Goal: Information Seeking & Learning: Learn about a topic

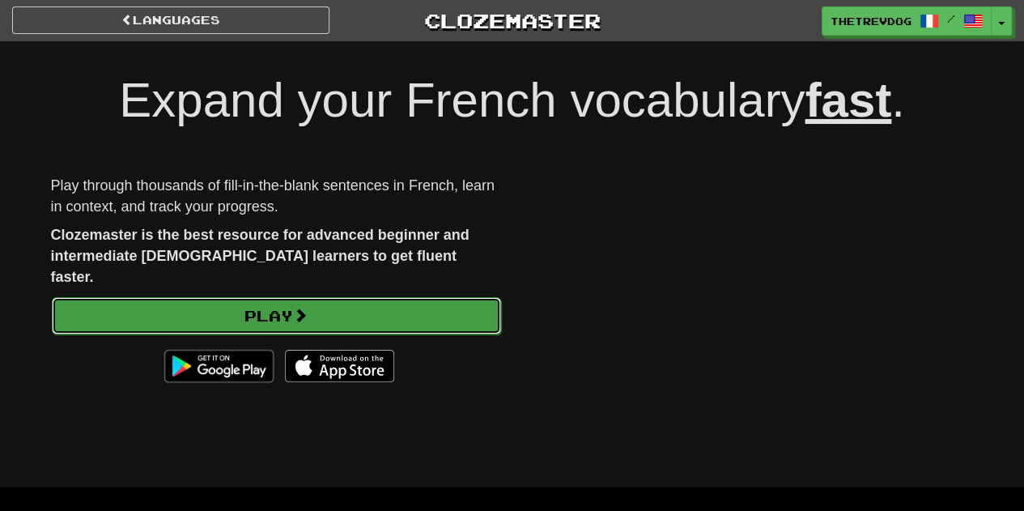
click at [453, 305] on link "Play" at bounding box center [276, 315] width 449 height 37
click at [463, 297] on link "Play" at bounding box center [276, 315] width 449 height 37
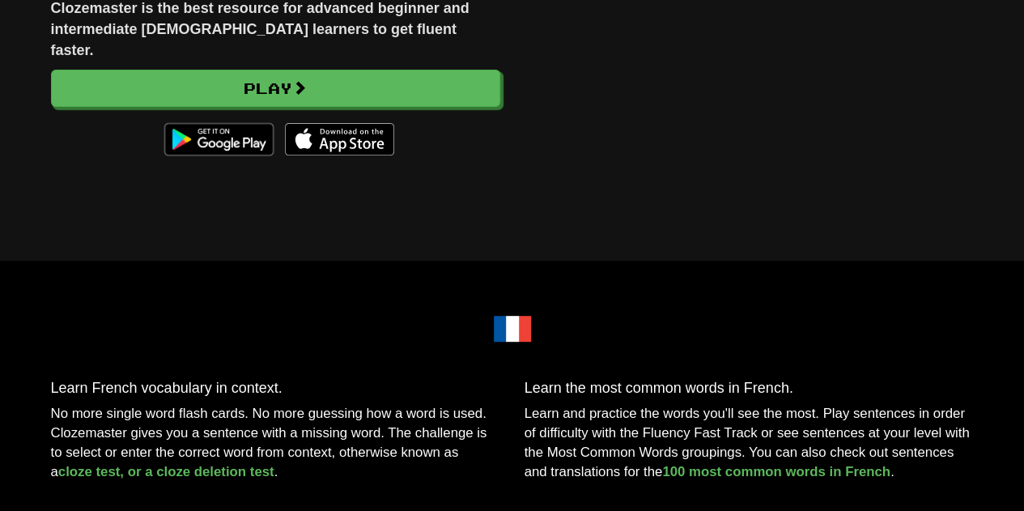
scroll to position [228, 0]
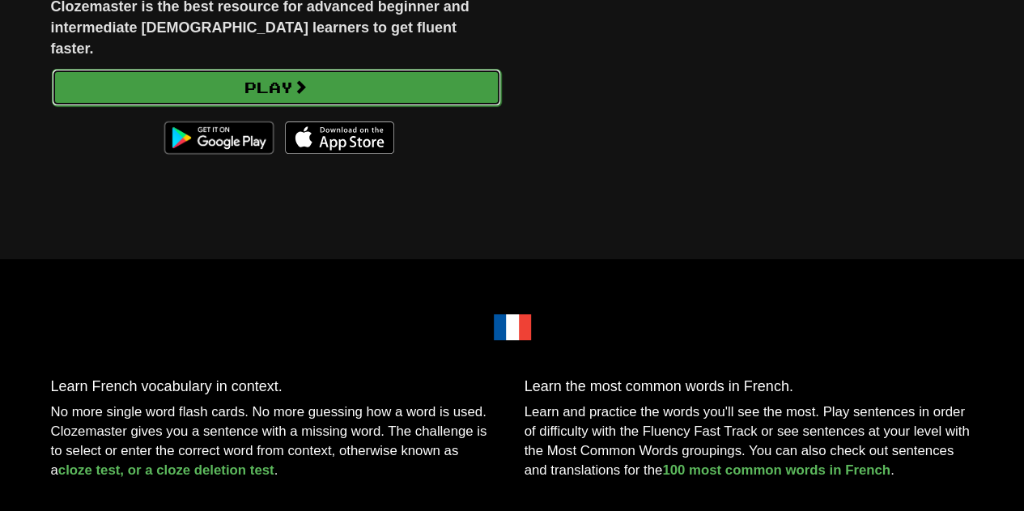
click at [448, 69] on link "Play" at bounding box center [276, 87] width 449 height 37
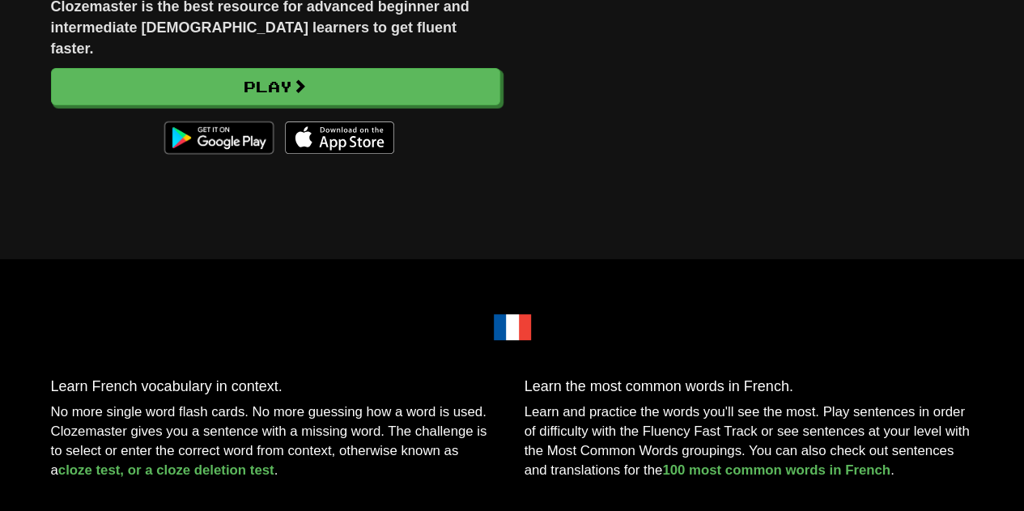
scroll to position [0, 0]
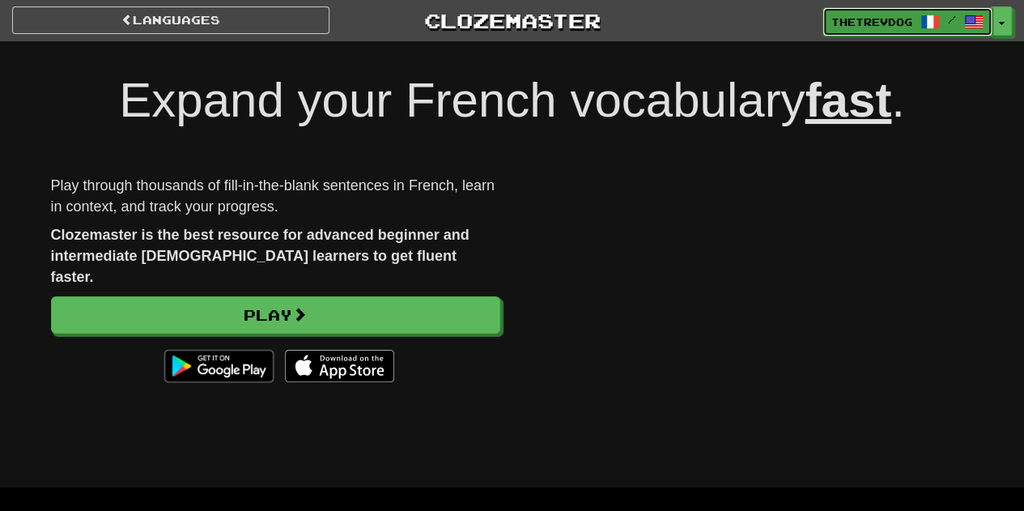
click at [952, 14] on span "/" at bounding box center [952, 19] width 8 height 11
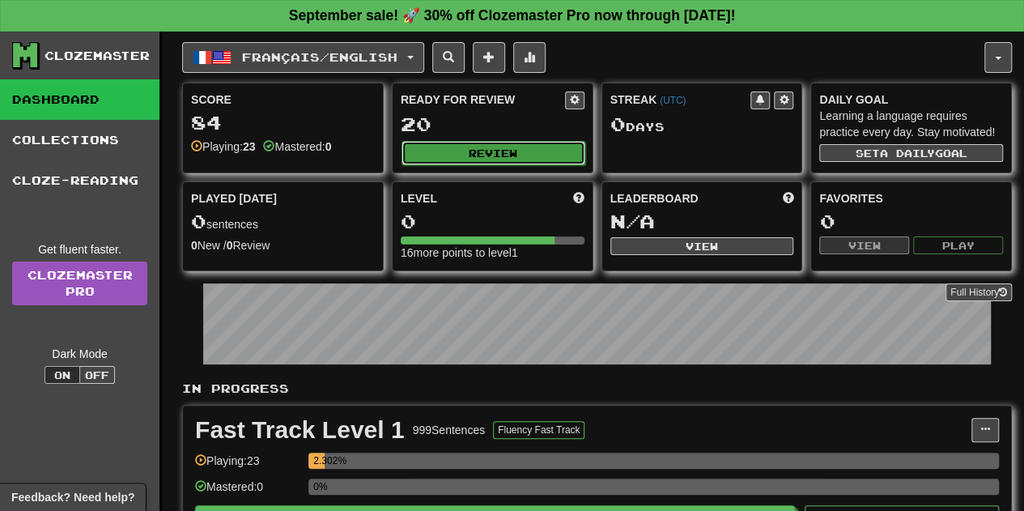
click at [457, 147] on button "Review" at bounding box center [494, 153] width 184 height 24
select select "**"
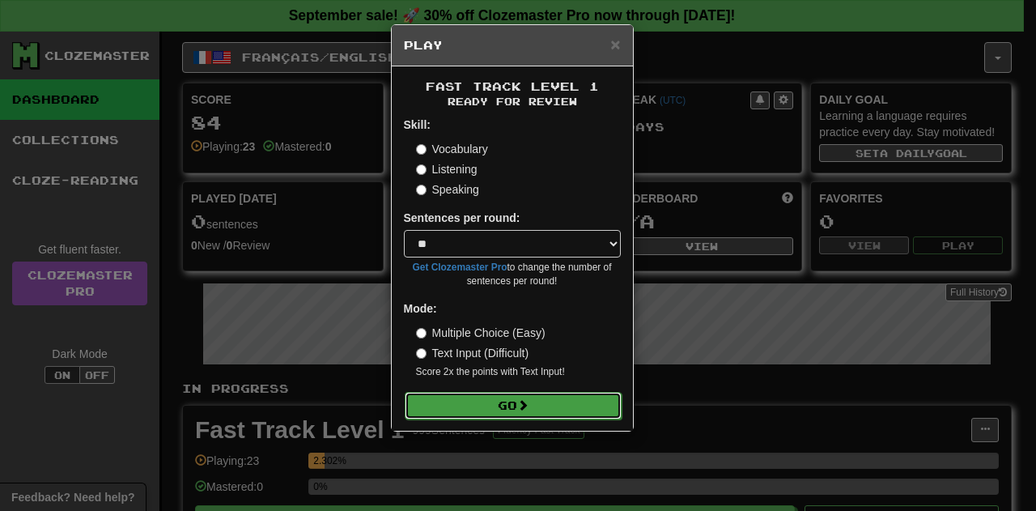
click at [512, 404] on button "Go" at bounding box center [513, 406] width 217 height 28
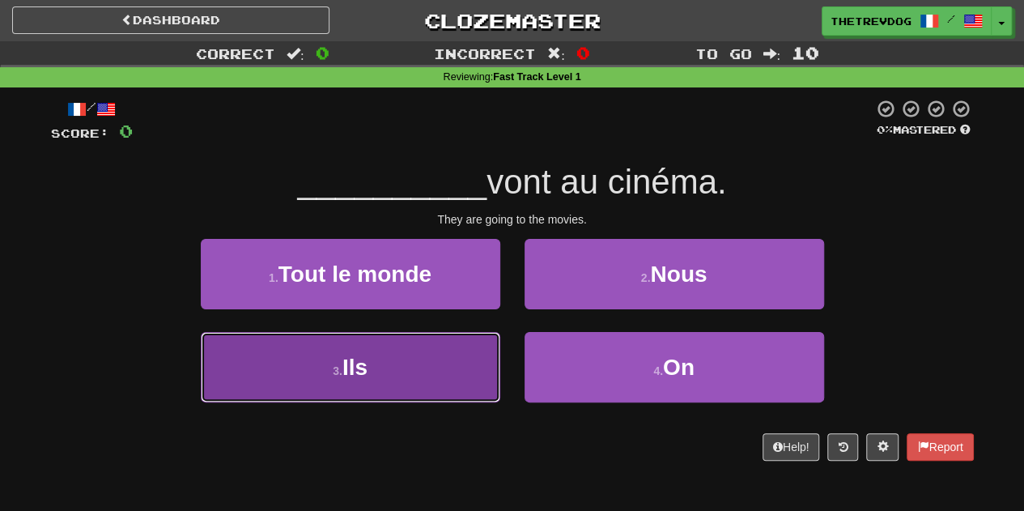
click at [380, 368] on button "3 . Ils" at bounding box center [351, 367] width 300 height 70
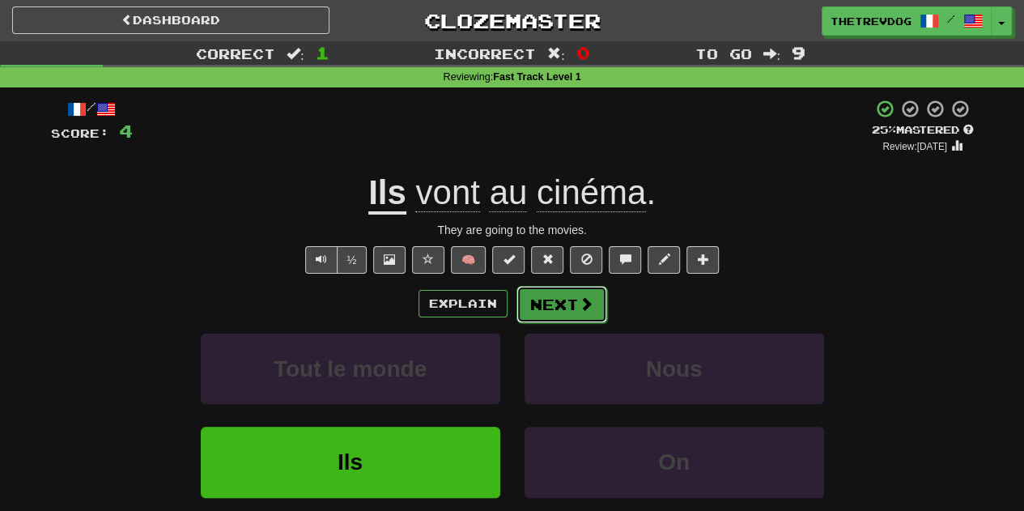
click at [584, 304] on span at bounding box center [586, 303] width 15 height 15
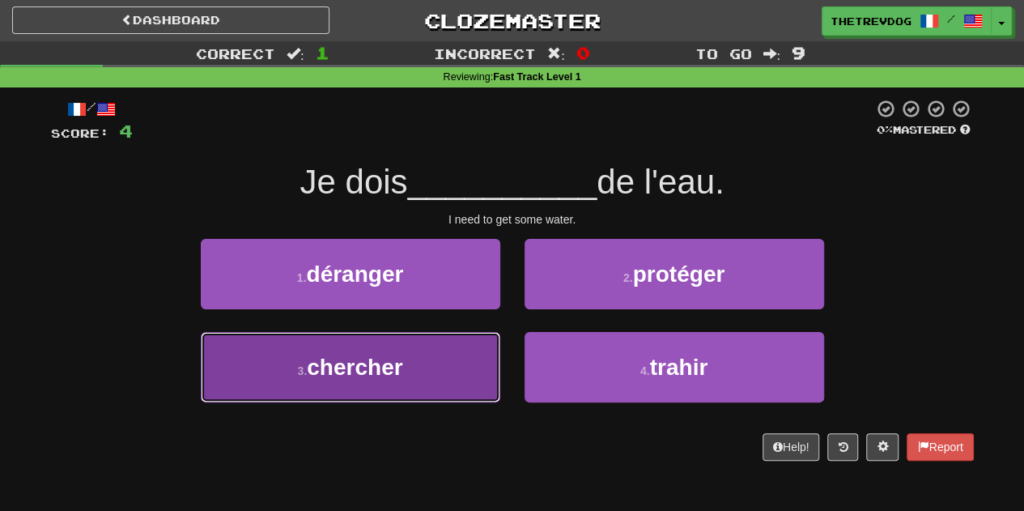
click at [444, 376] on button "3 . chercher" at bounding box center [351, 367] width 300 height 70
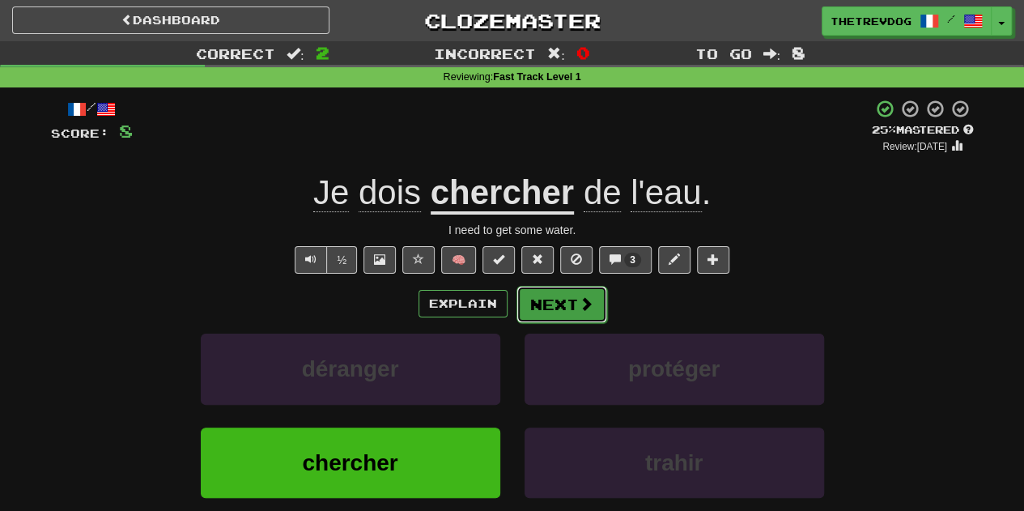
click at [561, 296] on button "Next" at bounding box center [562, 304] width 91 height 37
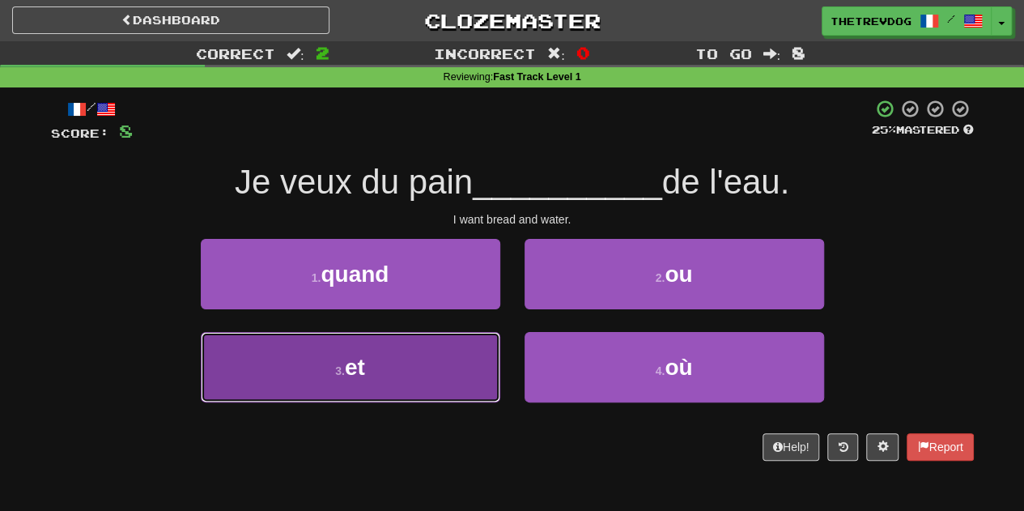
click at [415, 367] on button "3 . et" at bounding box center [351, 367] width 300 height 70
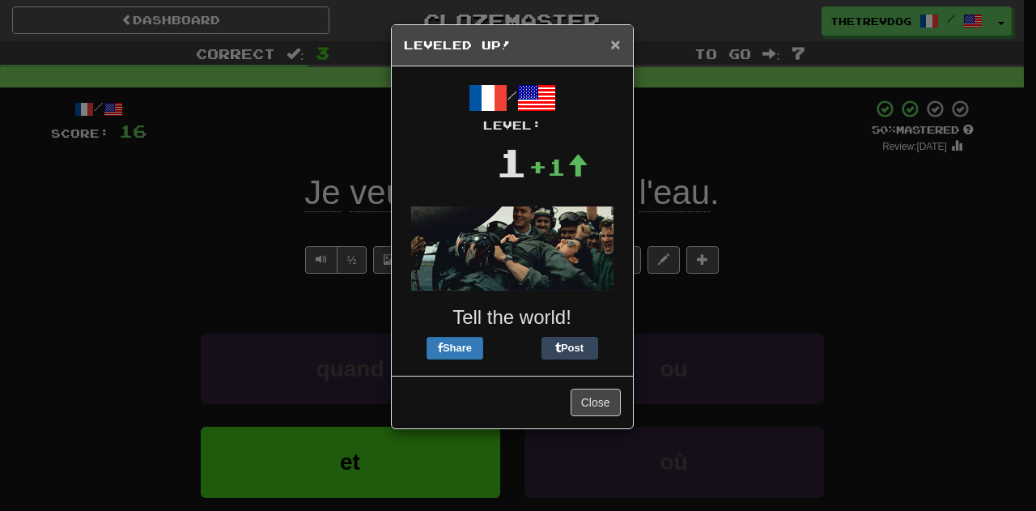
click at [615, 48] on span "×" at bounding box center [615, 44] width 10 height 19
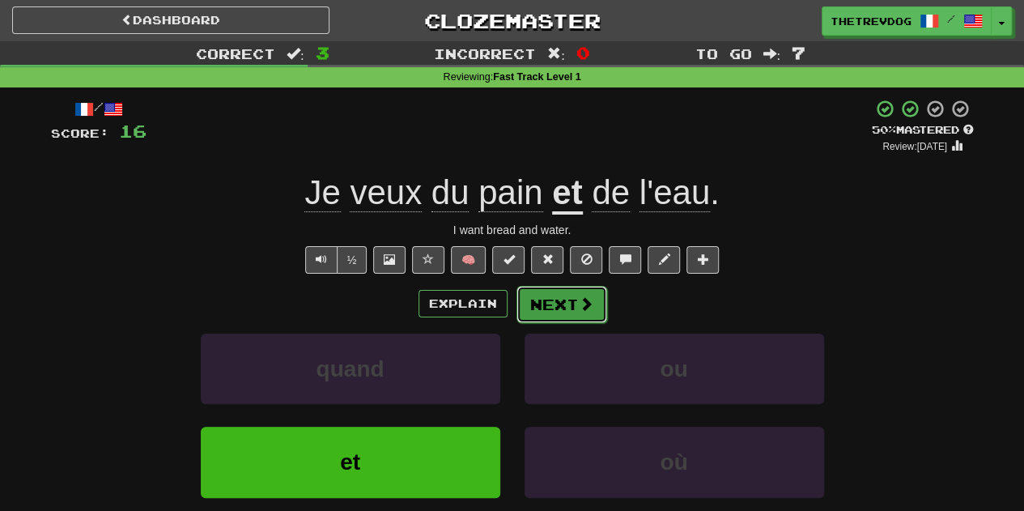
click at [589, 307] on span at bounding box center [586, 303] width 15 height 15
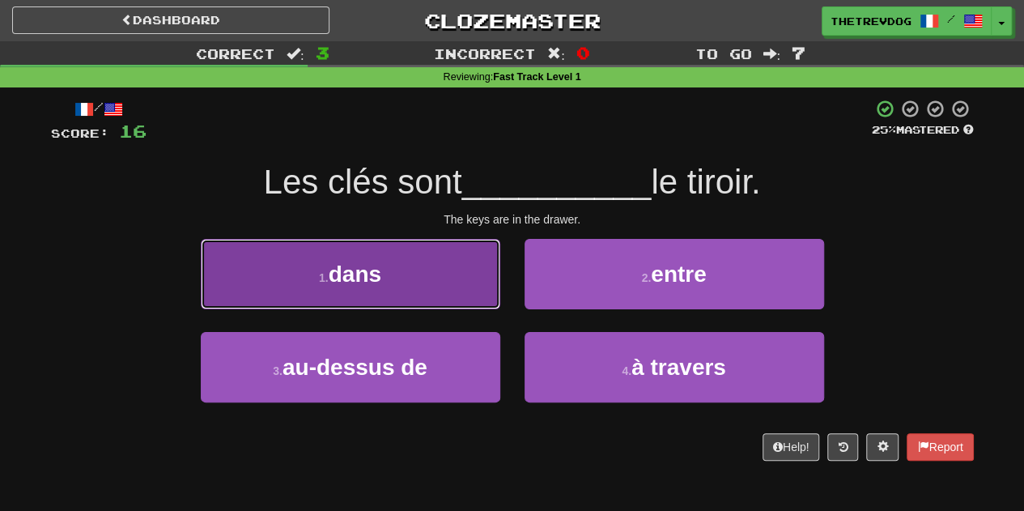
click at [416, 289] on button "1 . dans" at bounding box center [351, 274] width 300 height 70
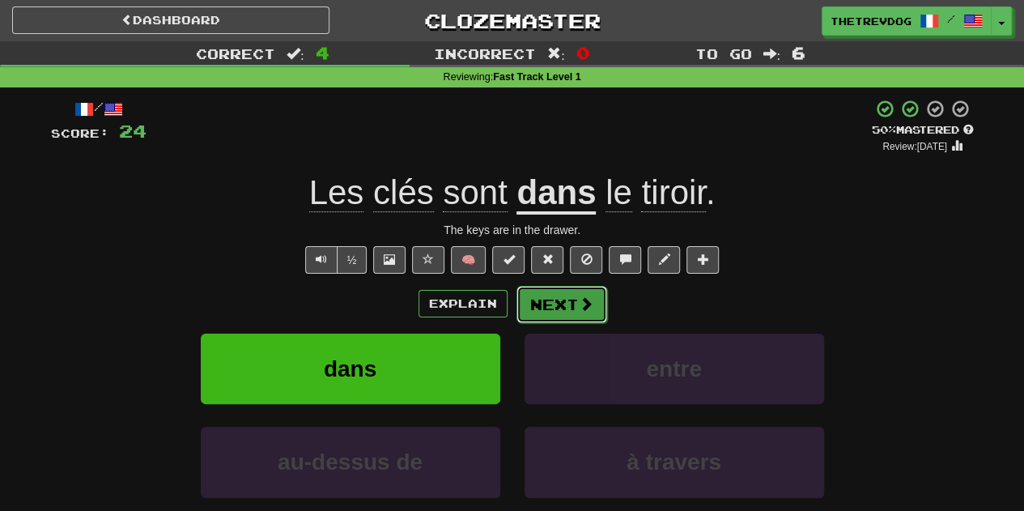
click at [551, 291] on button "Next" at bounding box center [562, 304] width 91 height 37
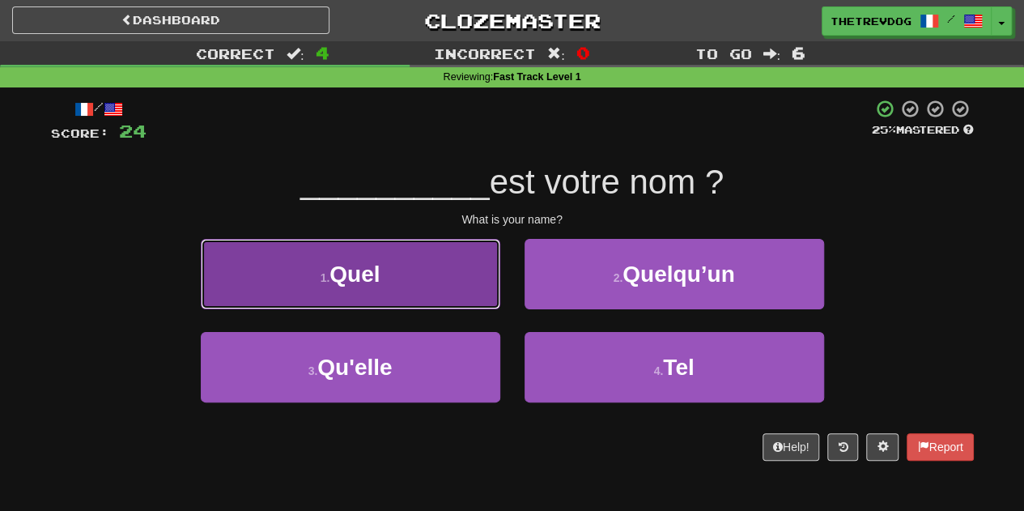
click at [452, 273] on button "1 . Quel" at bounding box center [351, 274] width 300 height 70
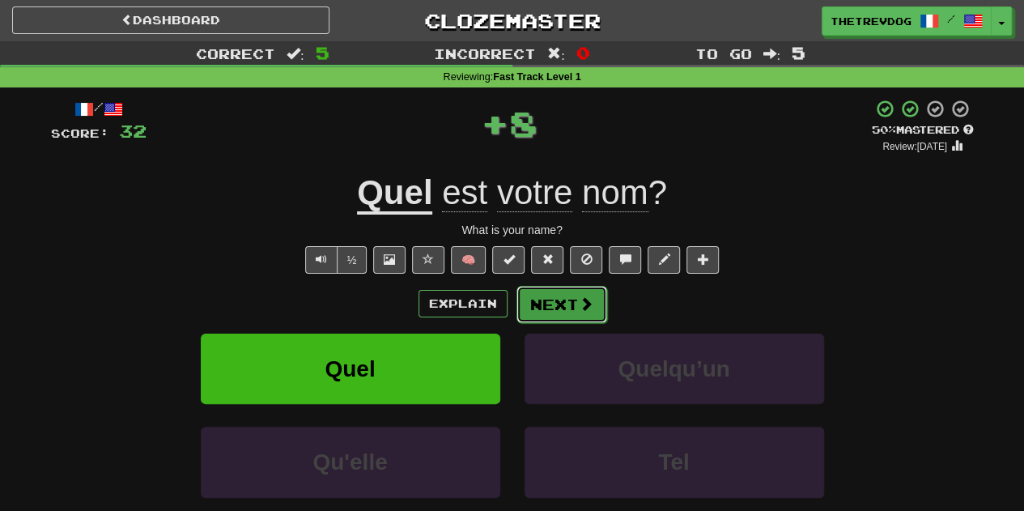
click at [565, 304] on button "Next" at bounding box center [562, 304] width 91 height 37
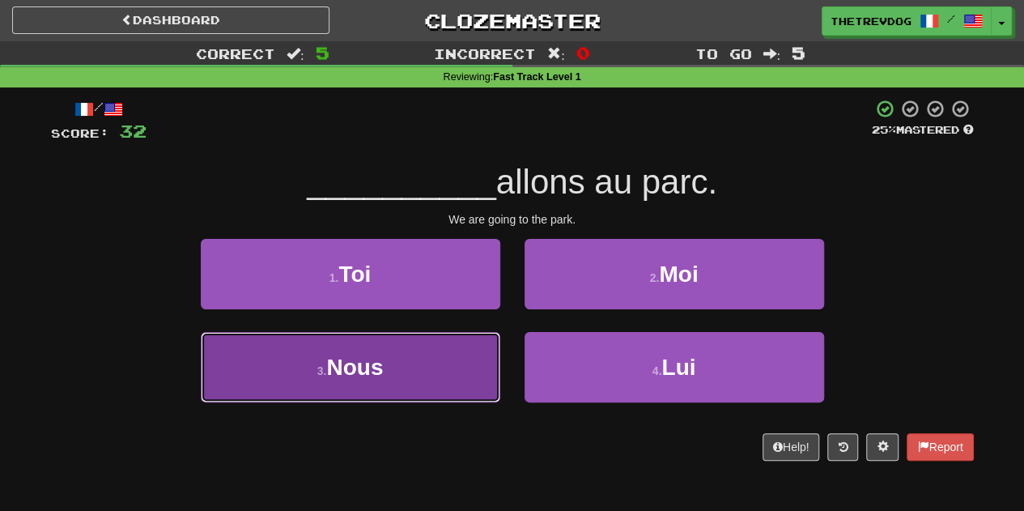
click at [429, 374] on button "3 . Nous" at bounding box center [351, 367] width 300 height 70
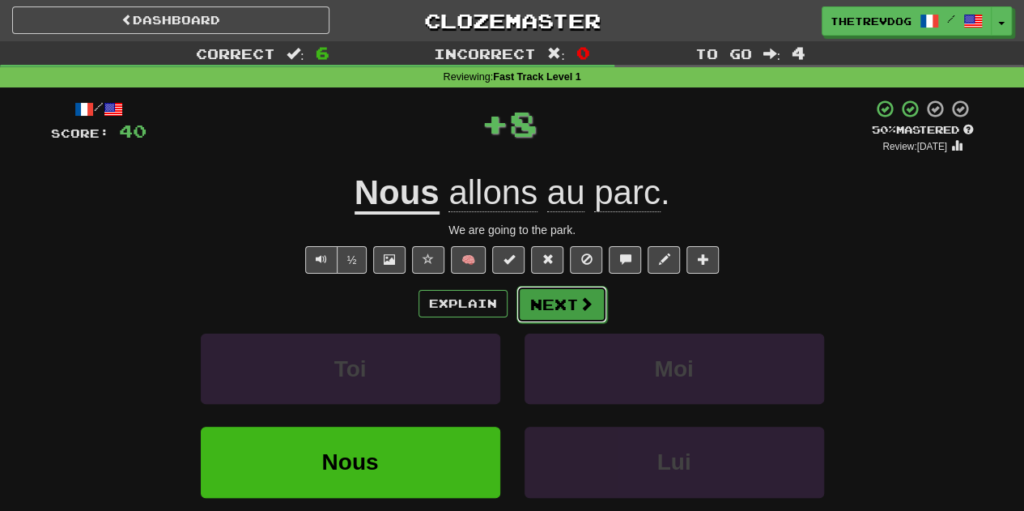
click at [589, 306] on span at bounding box center [586, 303] width 15 height 15
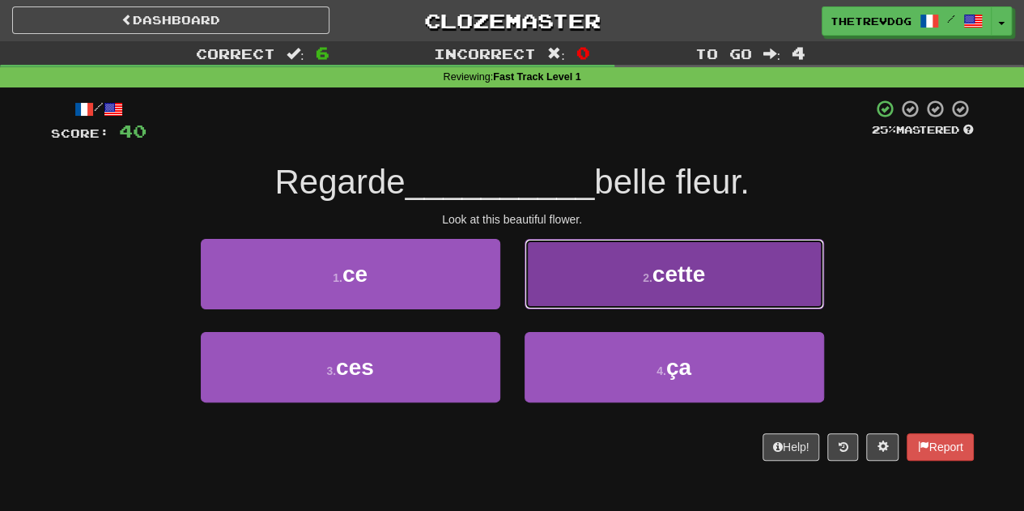
click at [632, 290] on button "2 . cette" at bounding box center [675, 274] width 300 height 70
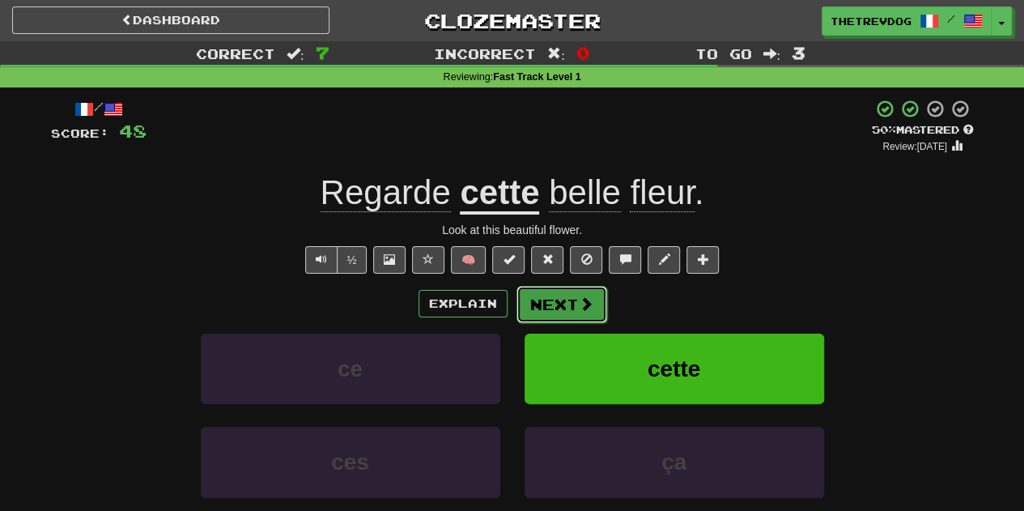
click at [581, 308] on span at bounding box center [586, 303] width 15 height 15
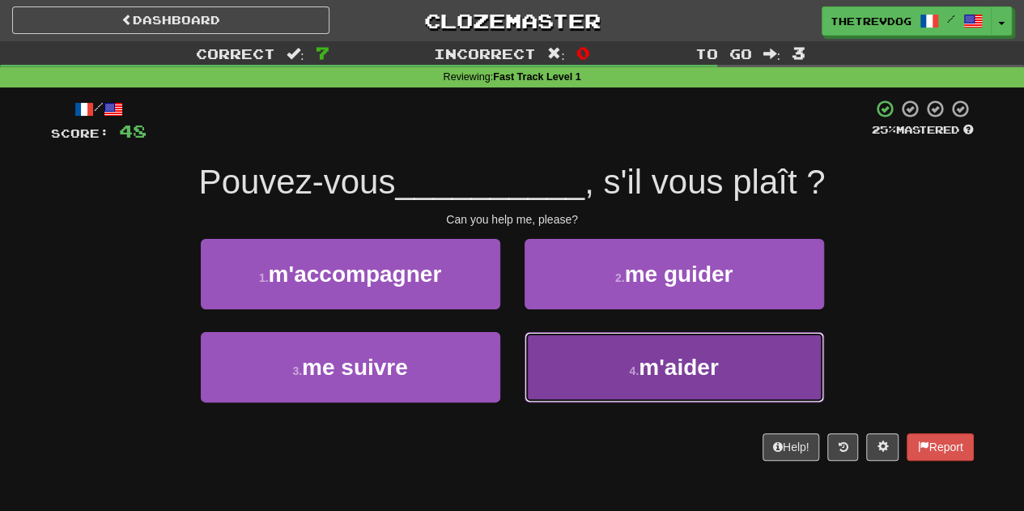
click at [645, 355] on span "m'aider" at bounding box center [678, 367] width 79 height 25
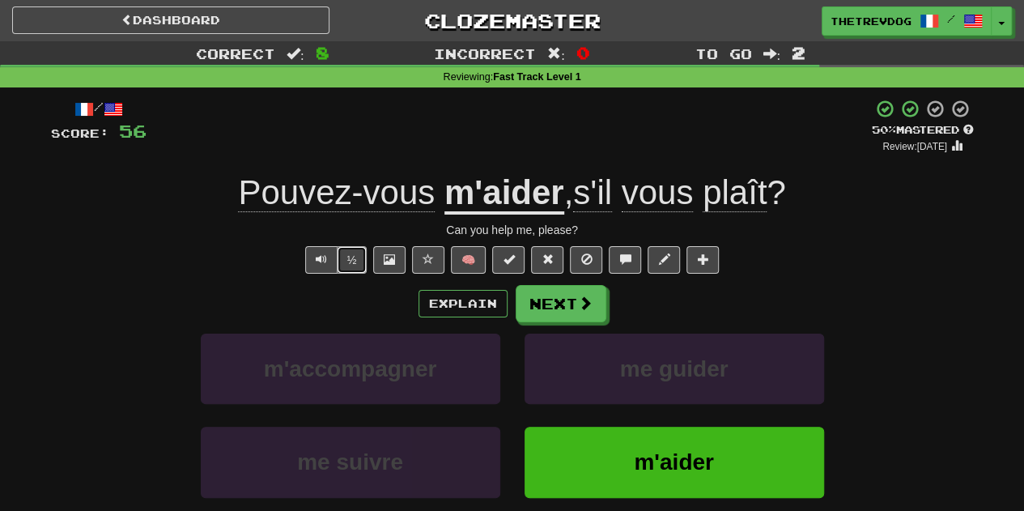
click at [342, 263] on button "½" at bounding box center [352, 260] width 31 height 28
click at [575, 294] on button "Next" at bounding box center [562, 304] width 91 height 37
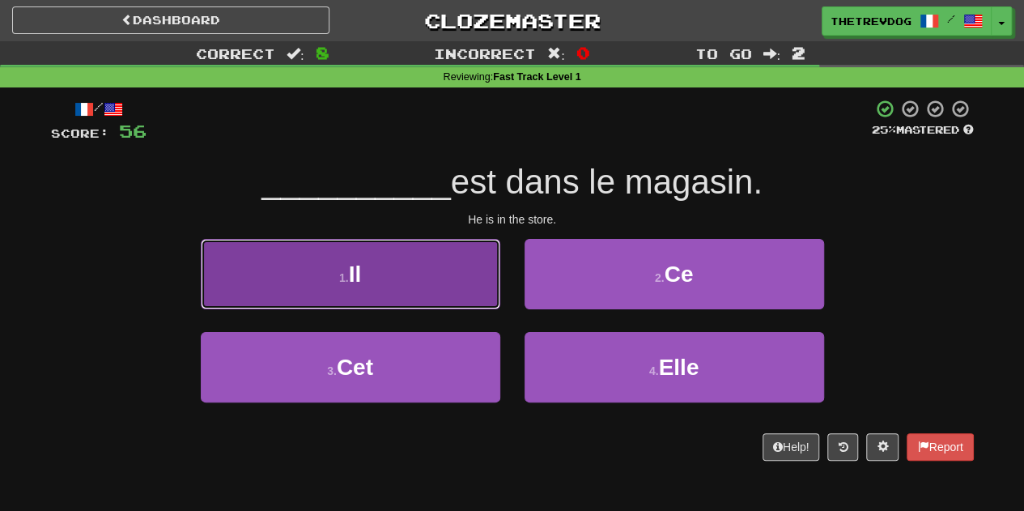
click at [412, 248] on button "1 . Il" at bounding box center [351, 274] width 300 height 70
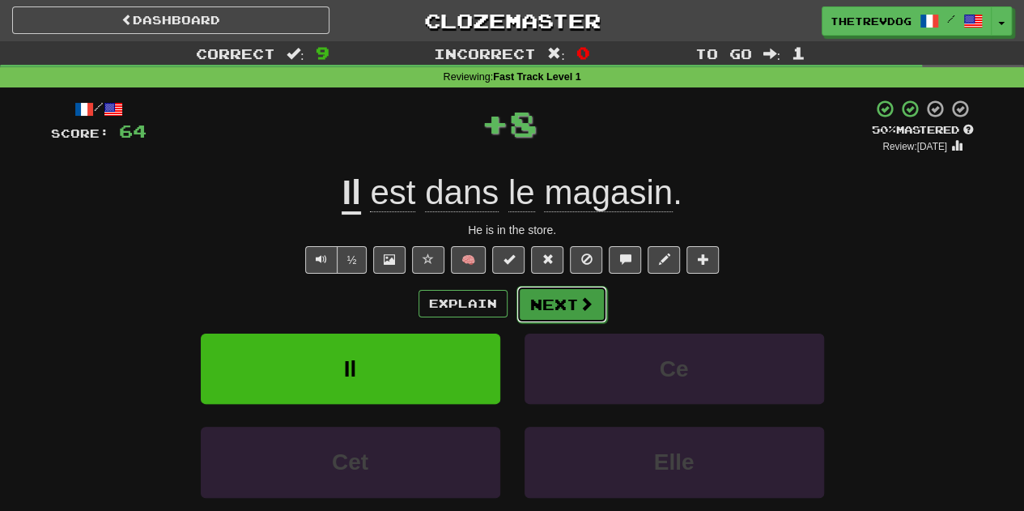
click at [573, 295] on button "Next" at bounding box center [562, 304] width 91 height 37
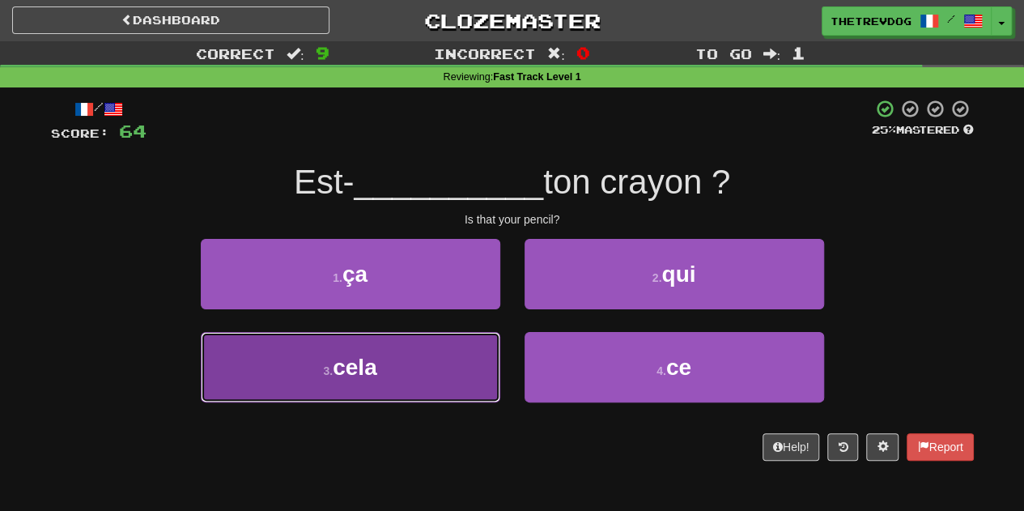
click at [473, 356] on button "3 . cela" at bounding box center [351, 367] width 300 height 70
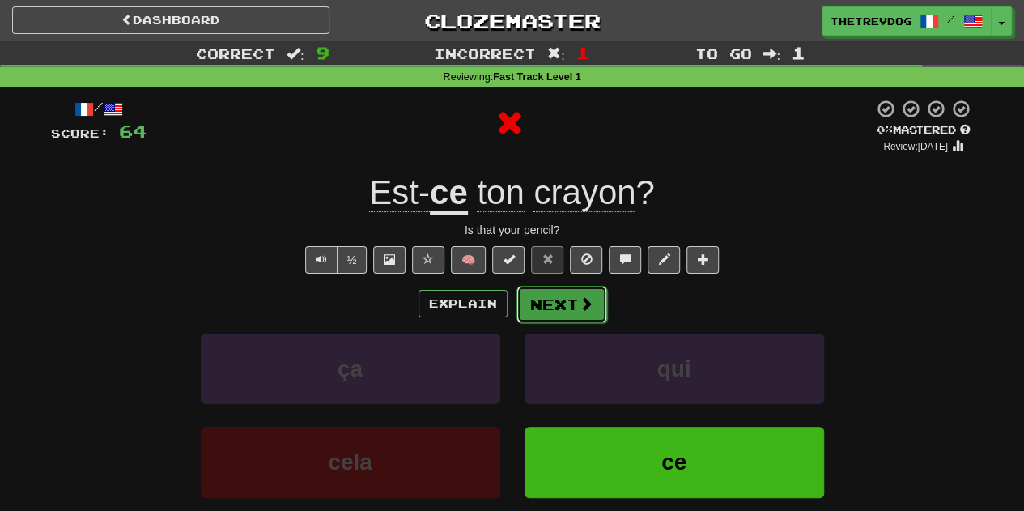
click at [565, 303] on button "Next" at bounding box center [562, 304] width 91 height 37
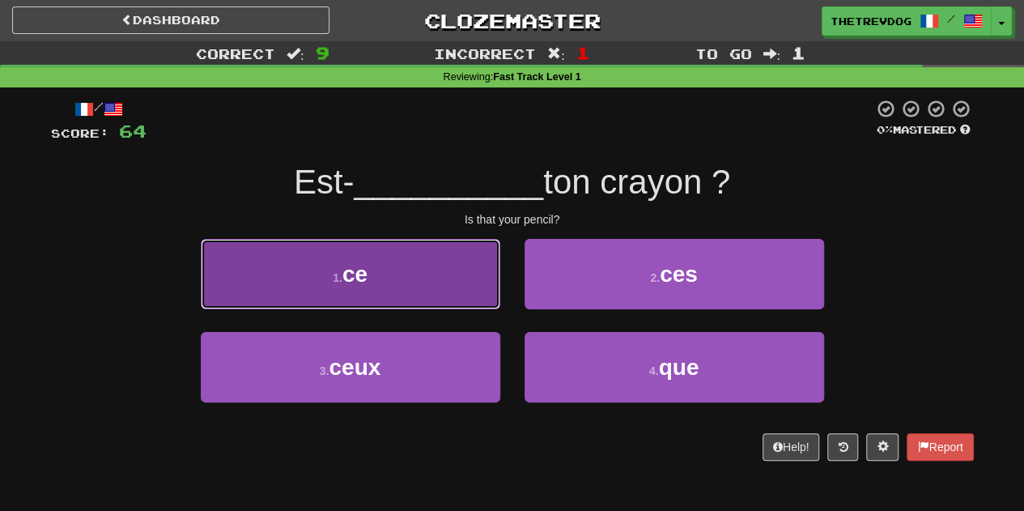
click at [457, 305] on button "1 . ce" at bounding box center [351, 274] width 300 height 70
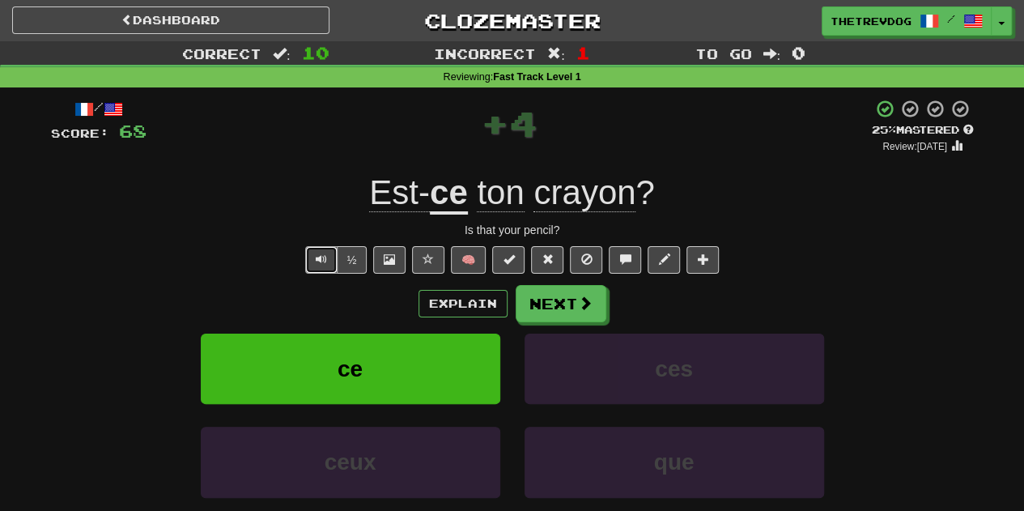
click at [326, 256] on span "Text-to-speech controls" at bounding box center [321, 258] width 11 height 11
click at [361, 257] on button "½" at bounding box center [352, 260] width 31 height 28
click at [548, 300] on button "Next" at bounding box center [562, 304] width 91 height 37
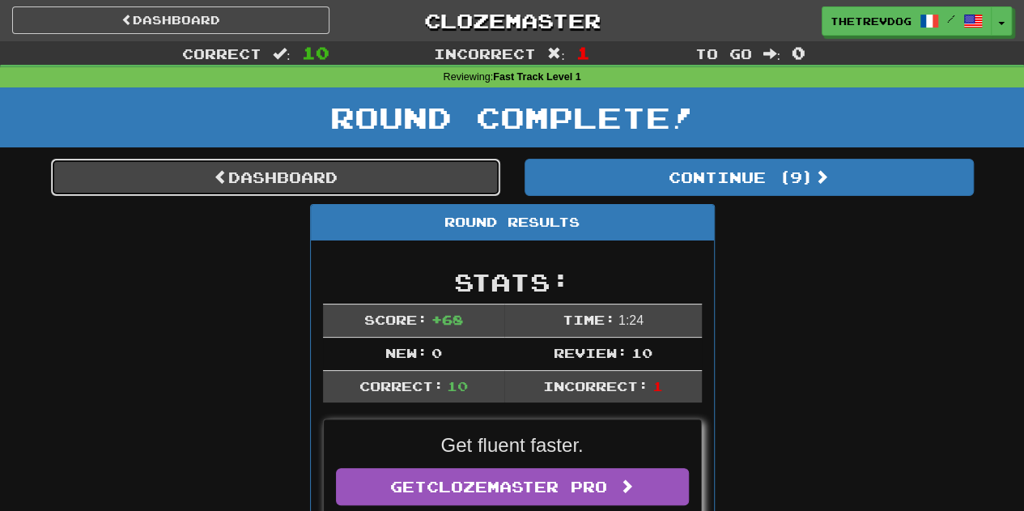
click at [280, 172] on link "Dashboard" at bounding box center [275, 177] width 449 height 37
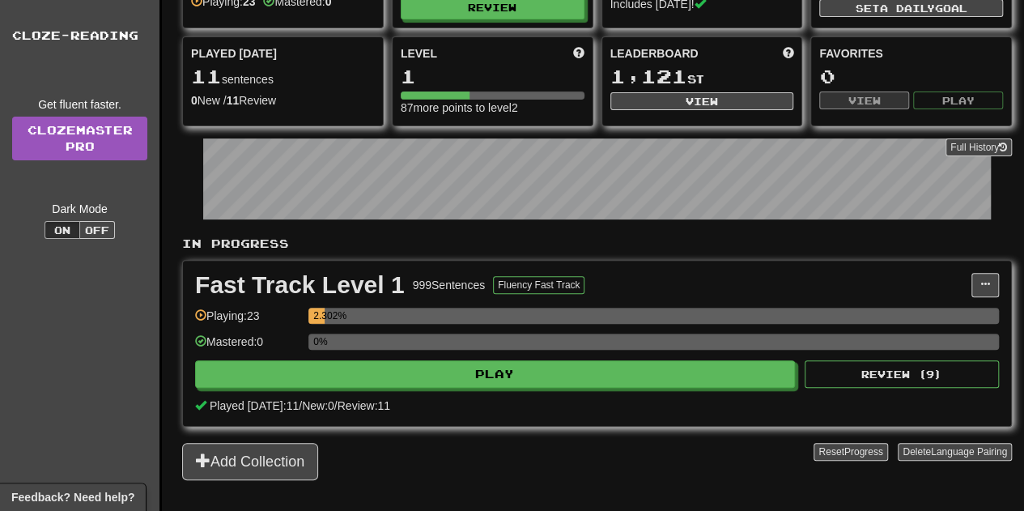
scroll to position [147, 0]
